Goal: Check status: Check status

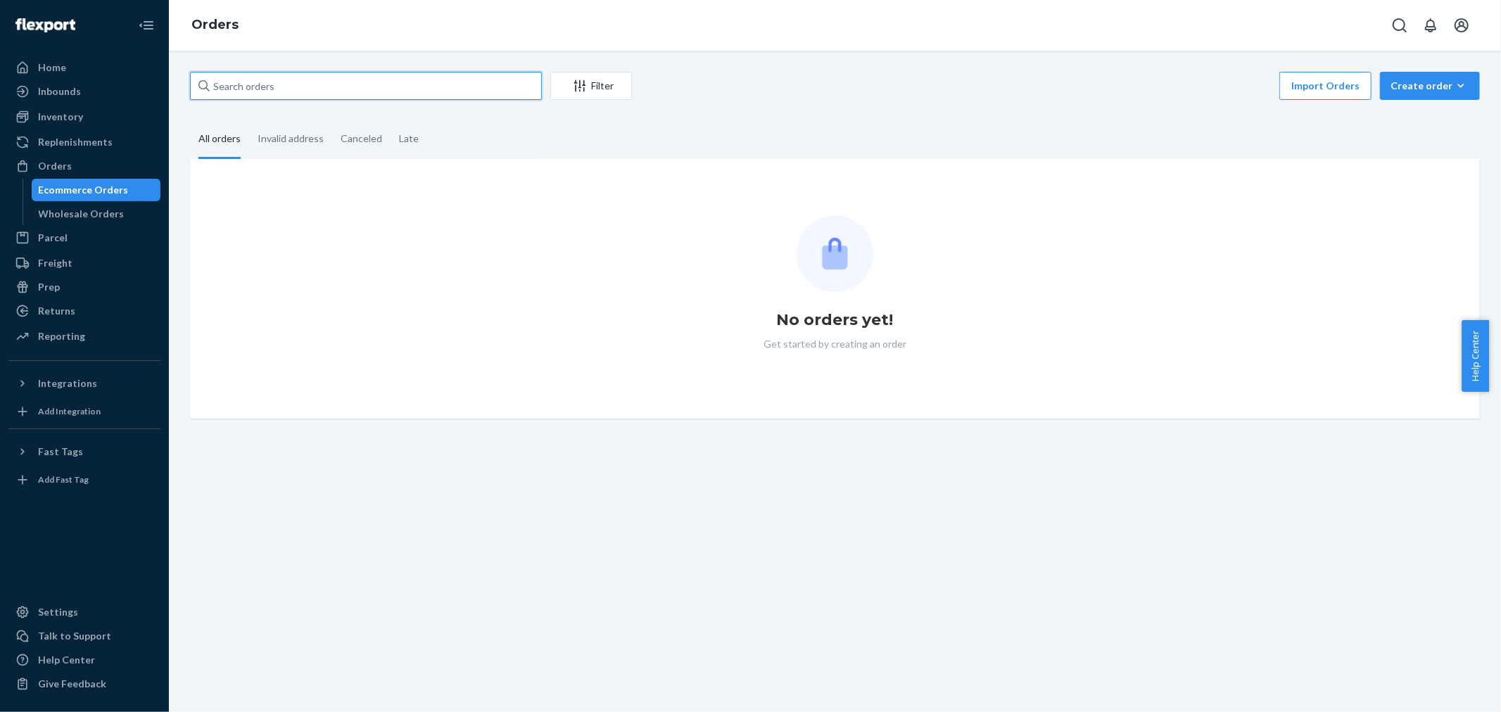
click at [232, 85] on input "text" at bounding box center [366, 86] width 352 height 28
paste input "254664817"
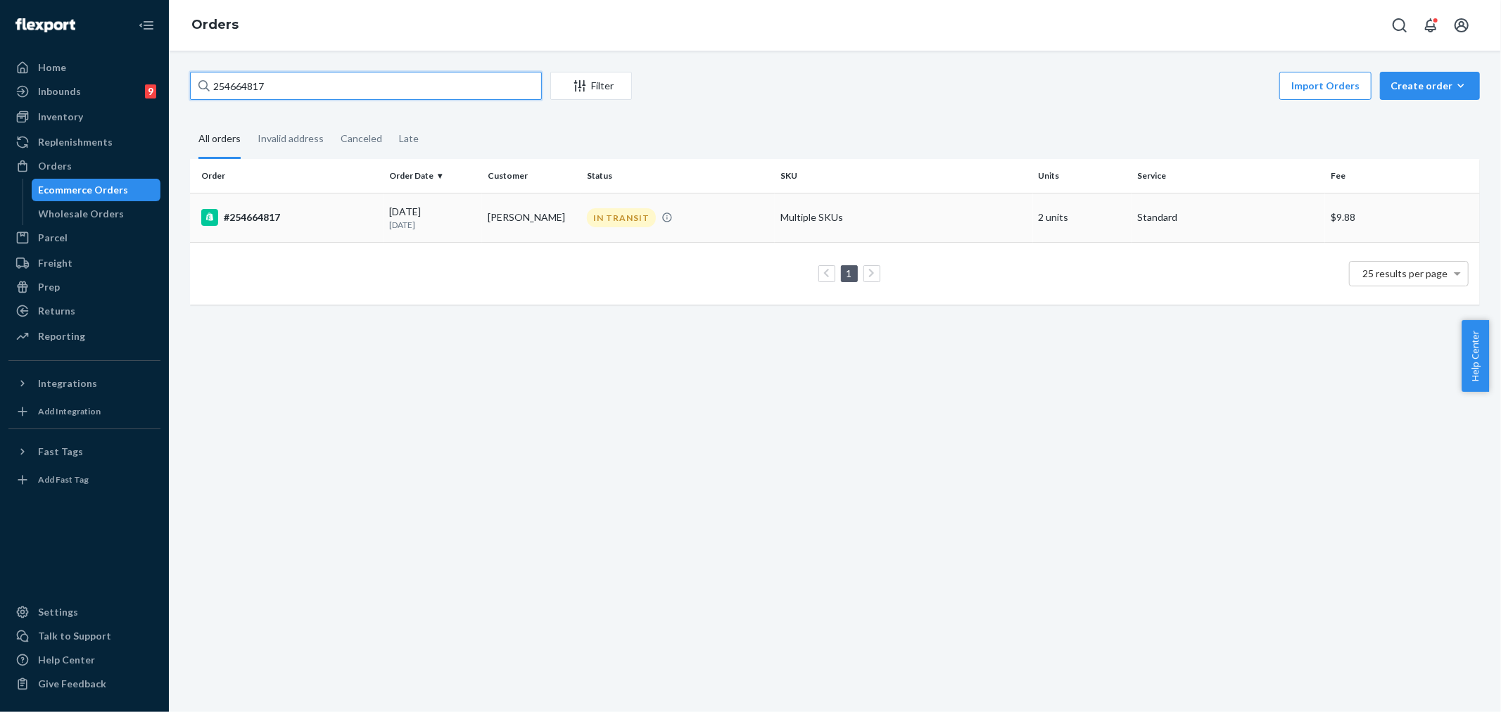
type input "254664817"
click at [571, 215] on td "[PERSON_NAME]" at bounding box center [531, 217] width 99 height 49
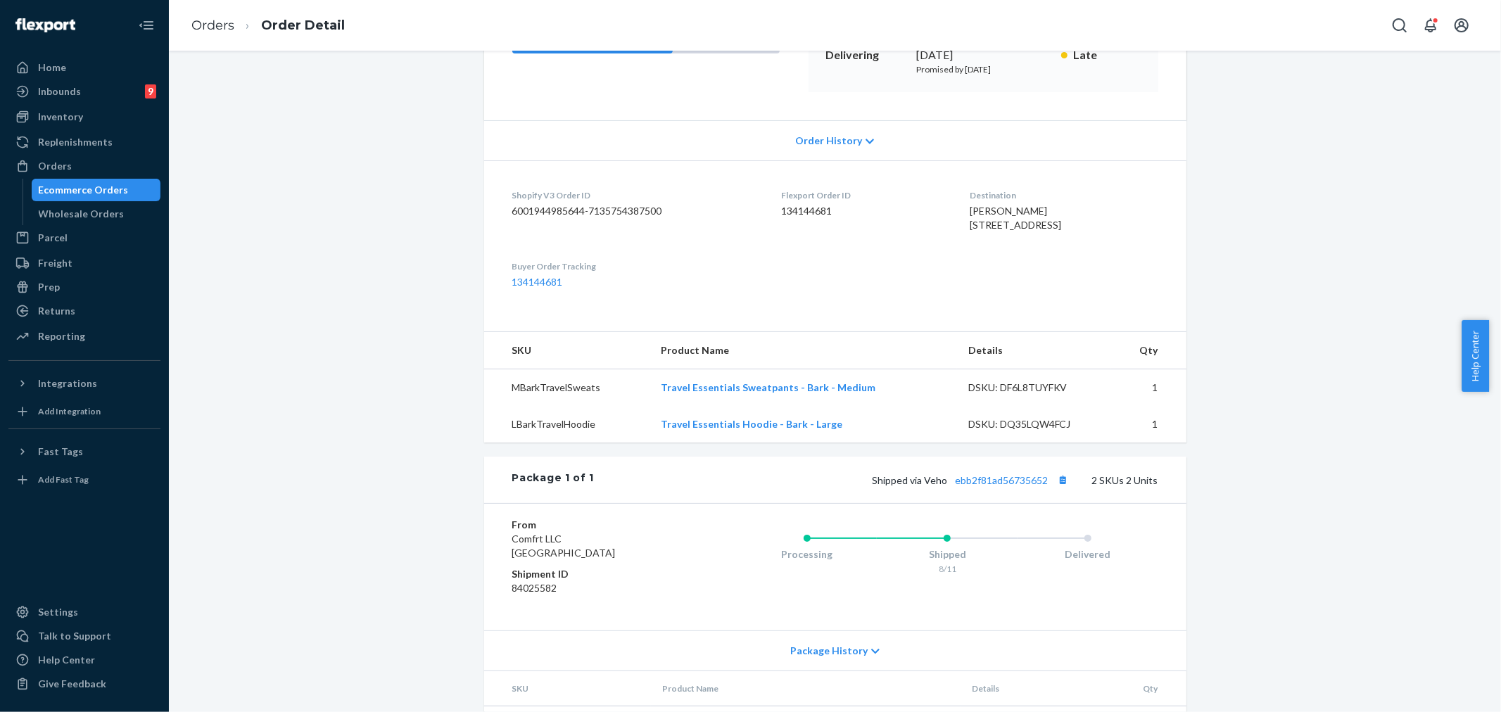
scroll to position [312, 0]
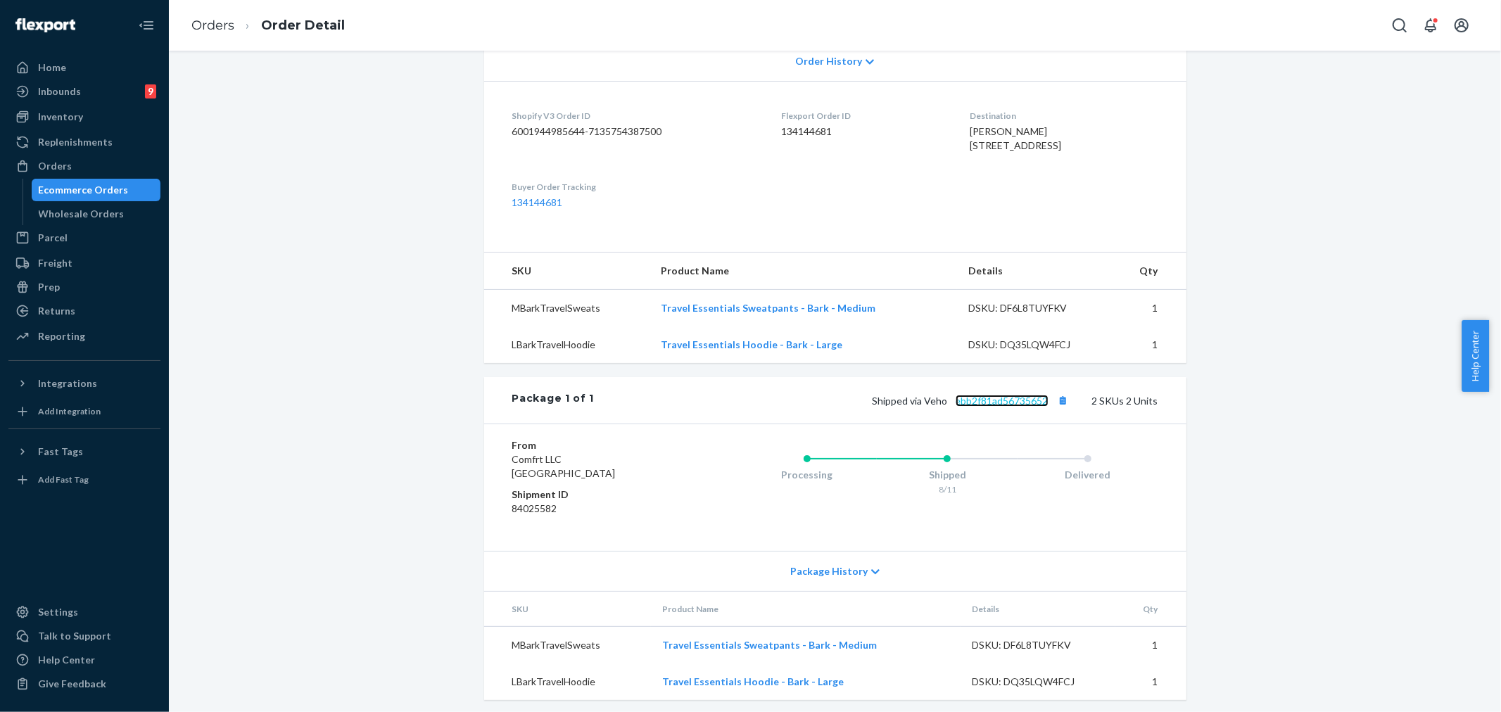
click at [1021, 407] on link "ebb2f81ad56735652" at bounding box center [1002, 401] width 93 height 12
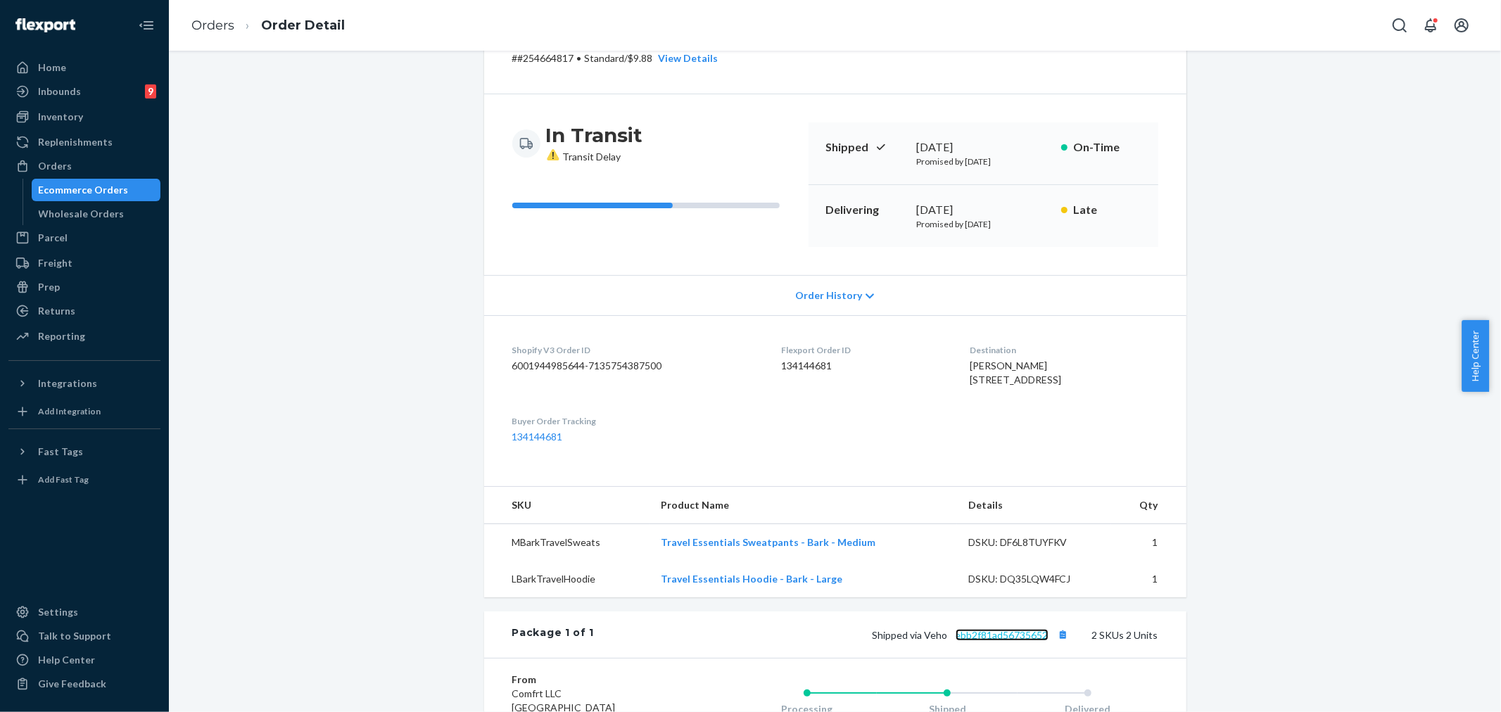
scroll to position [0, 0]
